Goal: Navigation & Orientation: Find specific page/section

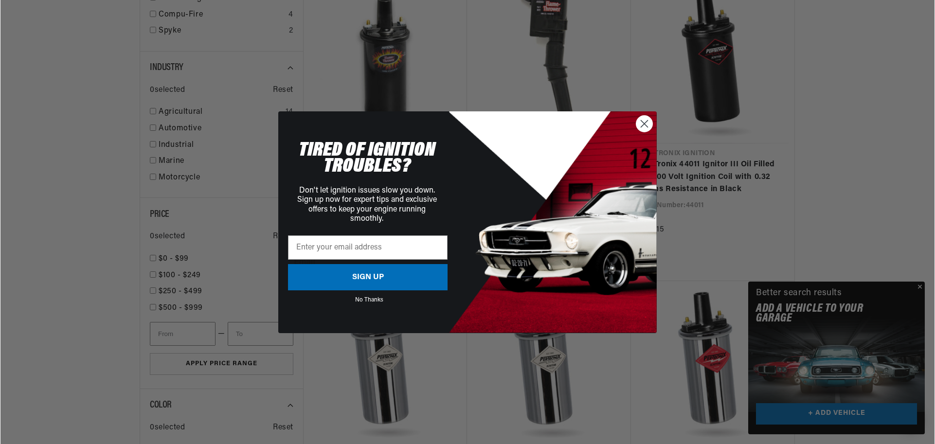
scroll to position [1284, 0]
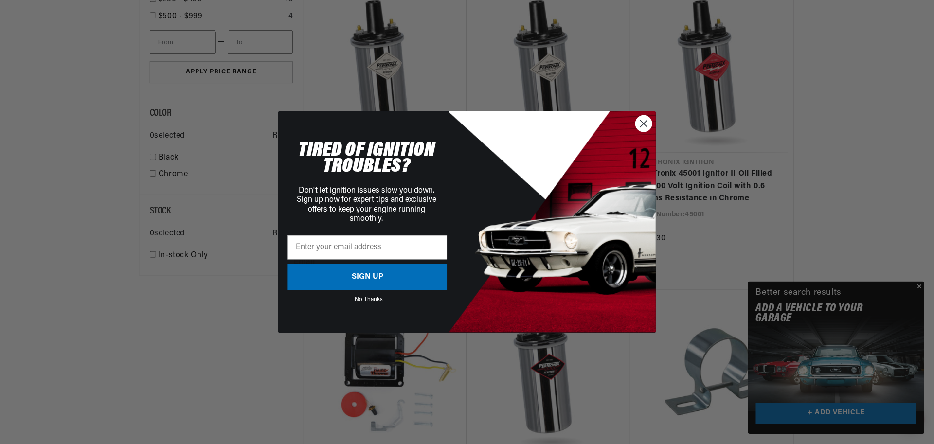
scroll to position [0, 610]
click at [642, 125] on circle "Close dialog" at bounding box center [644, 123] width 16 height 16
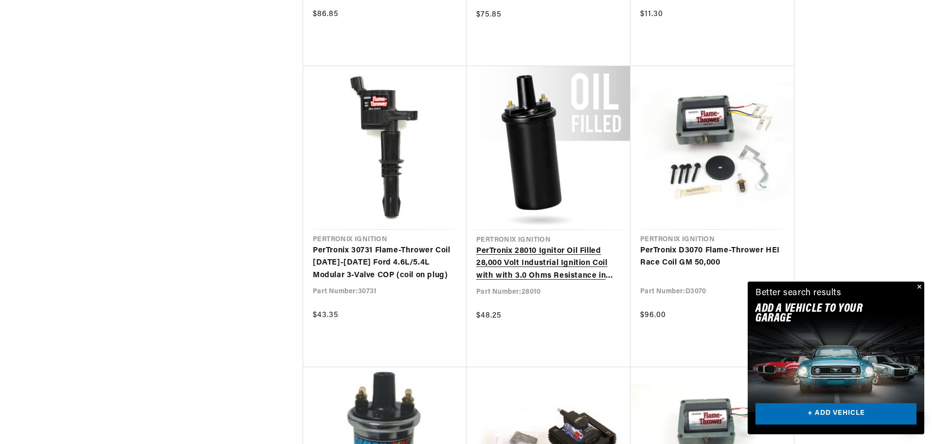
scroll to position [2043, 0]
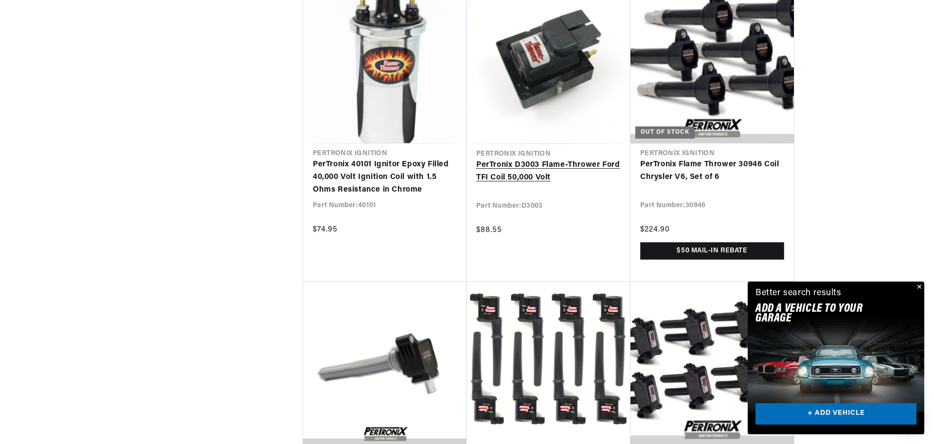
scroll to position [0, 401]
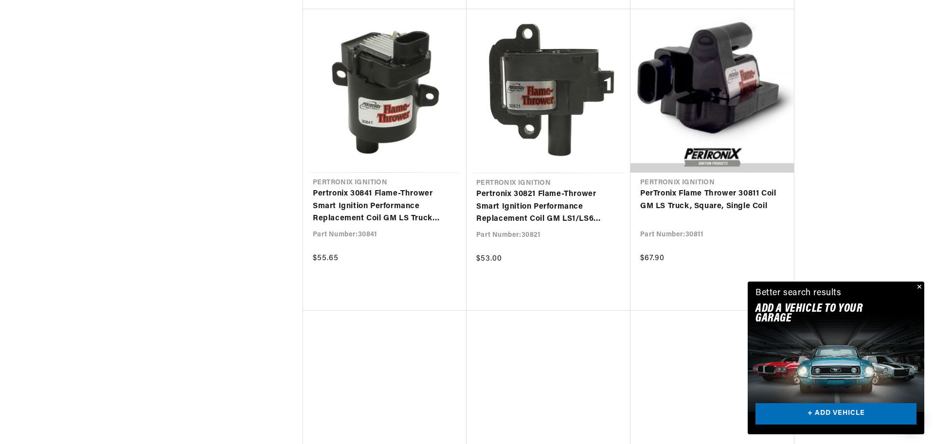
scroll to position [0, 1220]
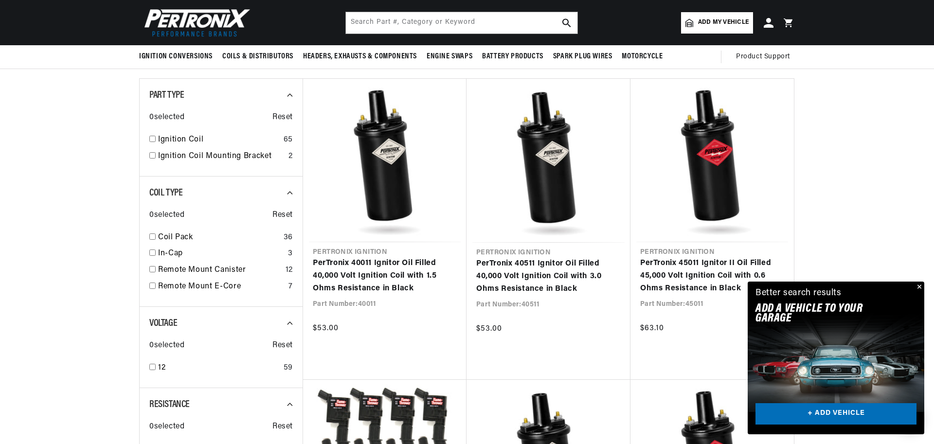
click at [918, 288] on button "Close" at bounding box center [918, 288] width 12 height 12
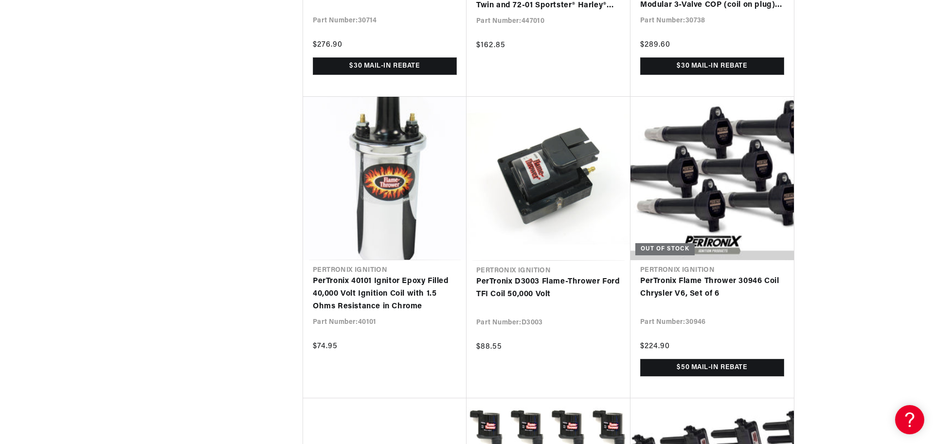
scroll to position [0, 1220]
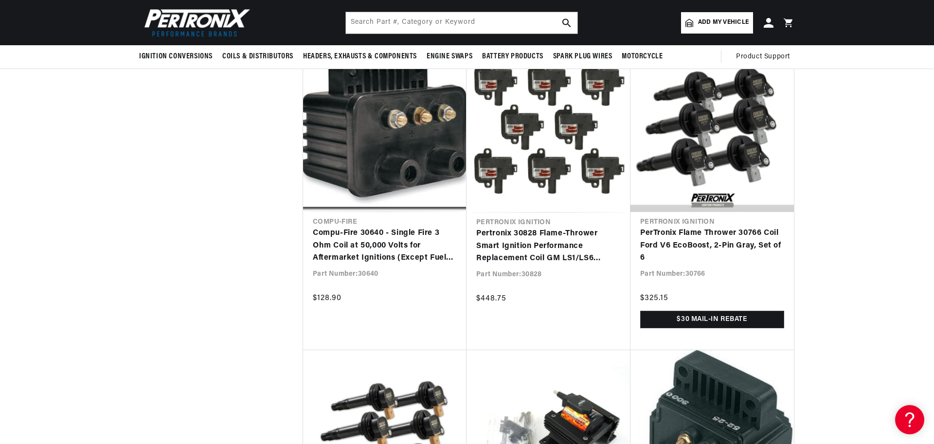
scroll to position [2801, 0]
